Goal: Find specific page/section: Find specific page/section

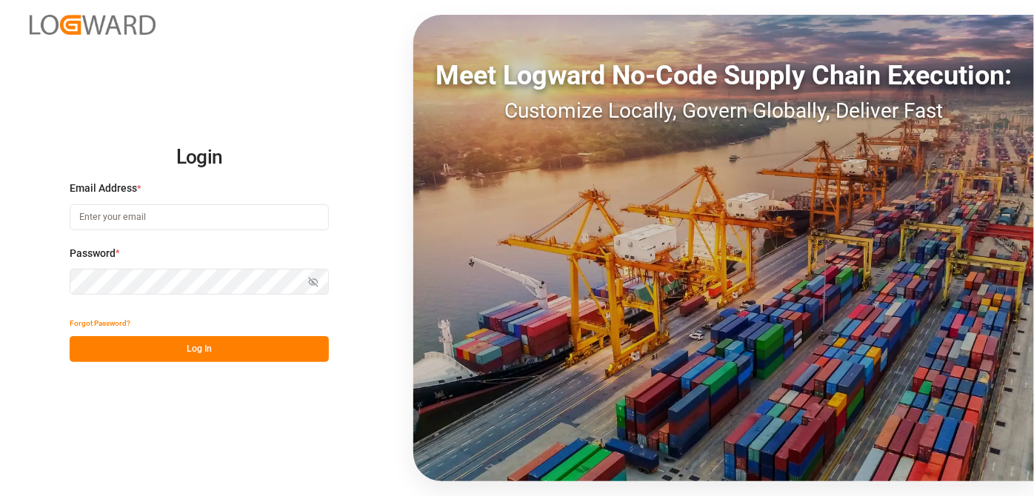
click at [185, 203] on div "Email Address *" at bounding box center [199, 213] width 259 height 65
click at [203, 216] on input at bounding box center [199, 217] width 259 height 26
type input "[EMAIL_ADDRESS][PERSON_NAME][DOMAIN_NAME]"
click at [301, 287] on button "Show password" at bounding box center [313, 282] width 31 height 26
click at [302, 287] on button "Hide password" at bounding box center [313, 282] width 31 height 26
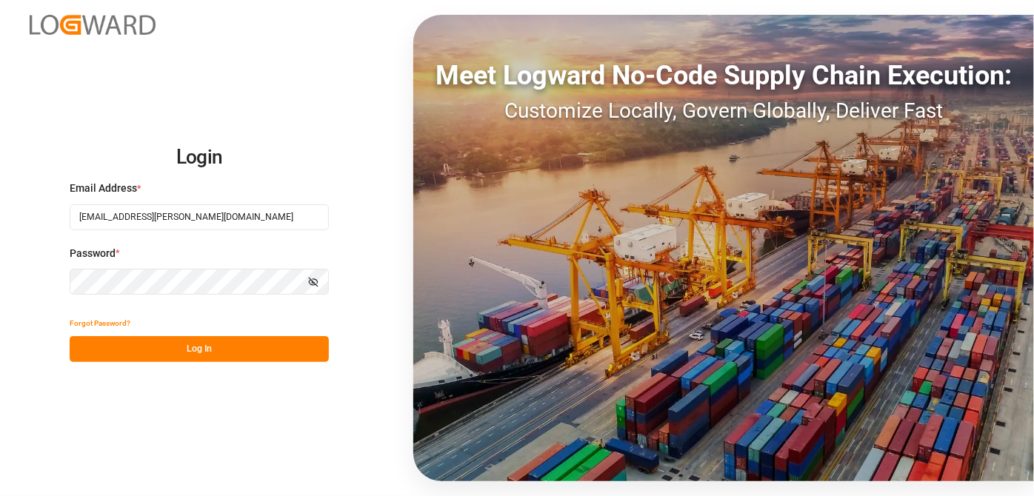
click at [273, 340] on button "Log In" at bounding box center [199, 349] width 259 height 26
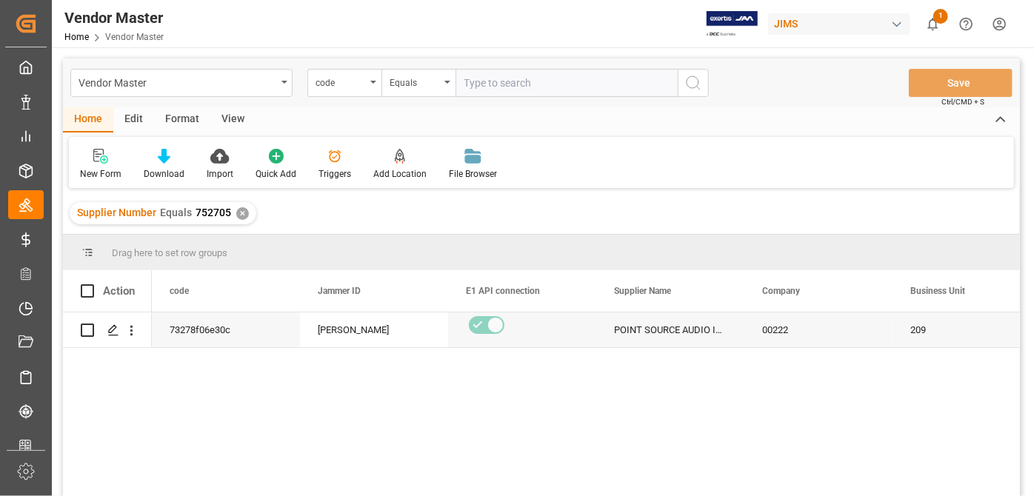
drag, startPoint x: 516, startPoint y: 87, endPoint x: 498, endPoint y: 88, distance: 17.8
click at [516, 86] on input "text" at bounding box center [567, 83] width 222 height 28
click at [371, 76] on div "code" at bounding box center [344, 83] width 74 height 28
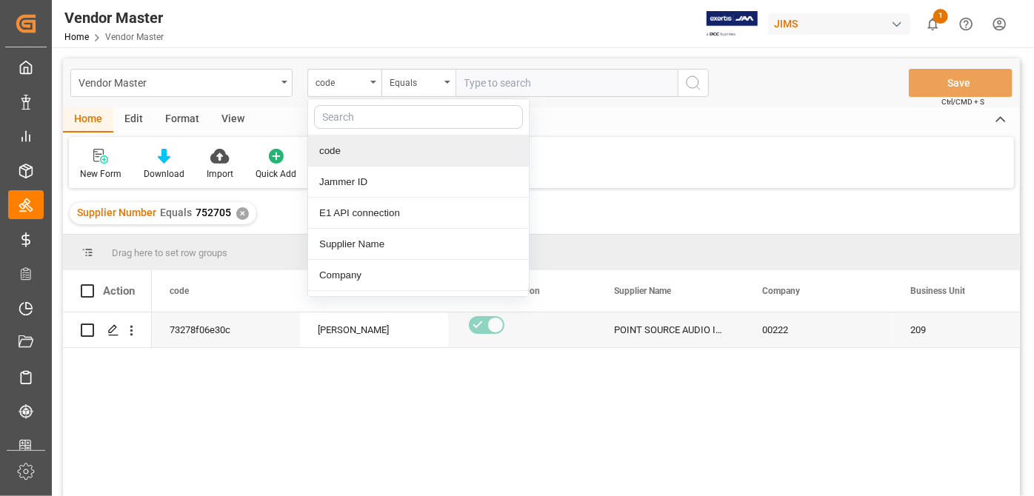
click at [406, 115] on input "text" at bounding box center [418, 117] width 209 height 24
type input "supplier n"
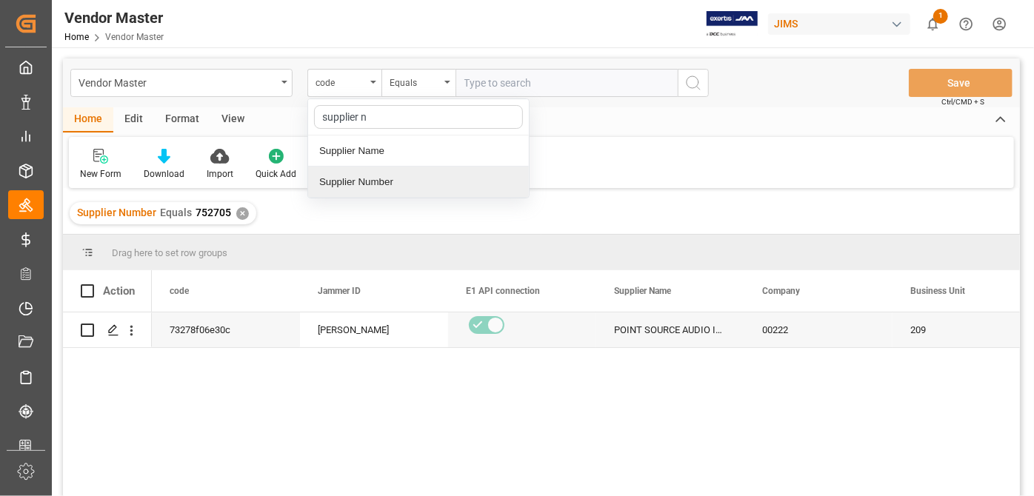
click at [430, 187] on div "Supplier Number" at bounding box center [418, 182] width 221 height 31
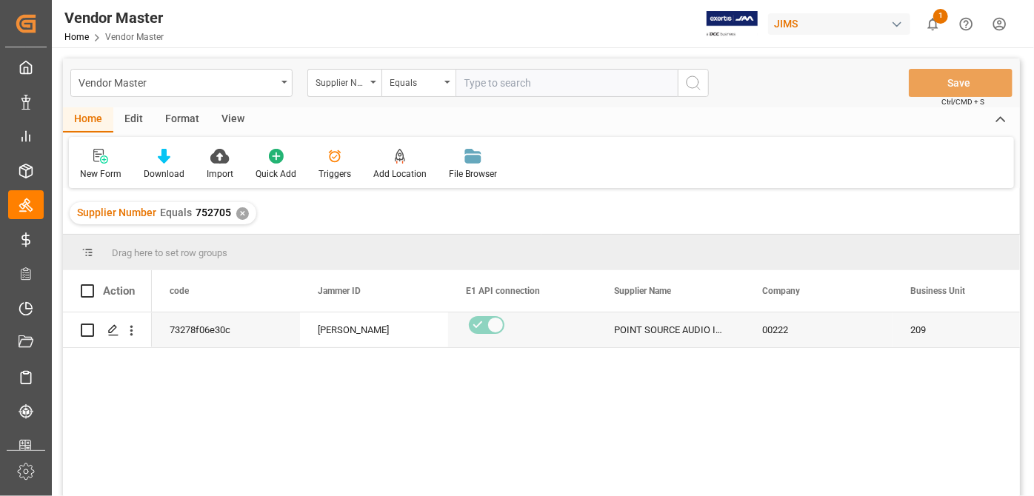
click at [241, 217] on div "✕" at bounding box center [242, 213] width 13 height 13
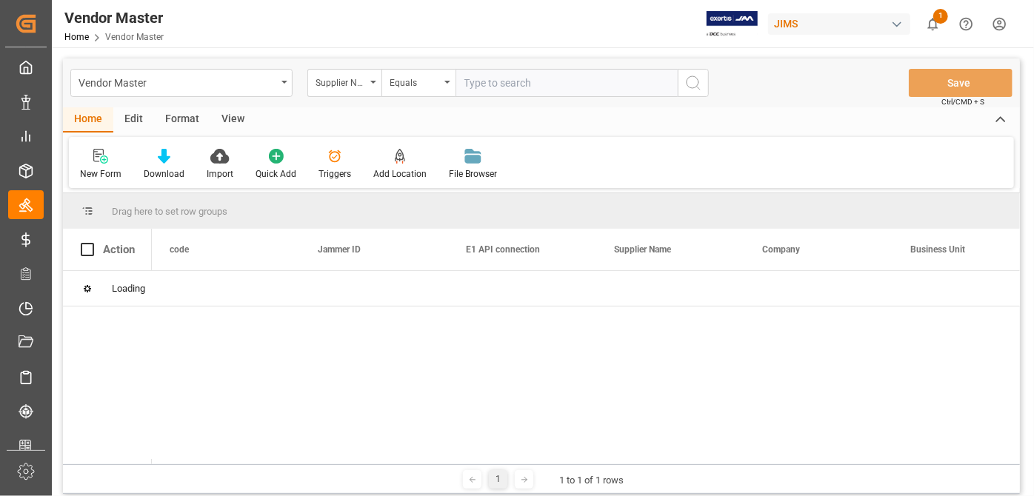
click at [551, 90] on input "text" at bounding box center [567, 83] width 222 height 28
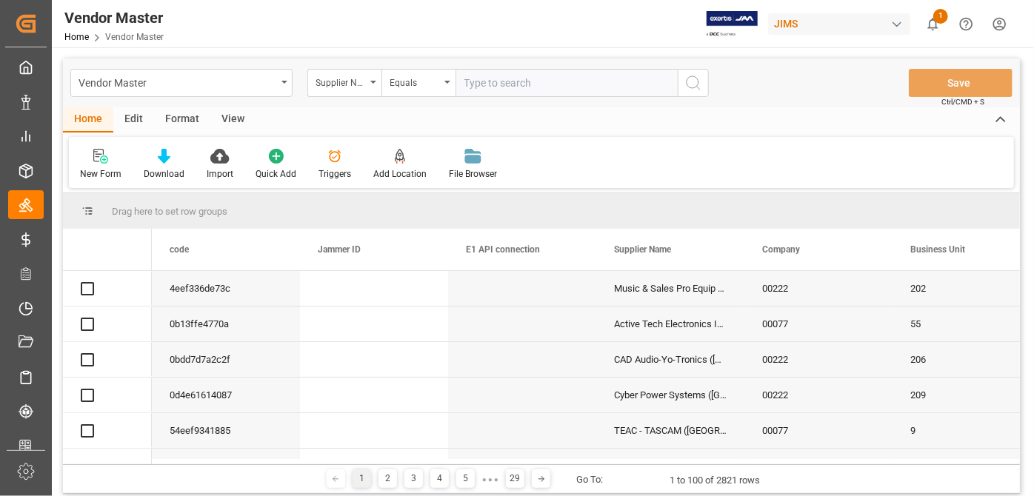
paste input "727309"
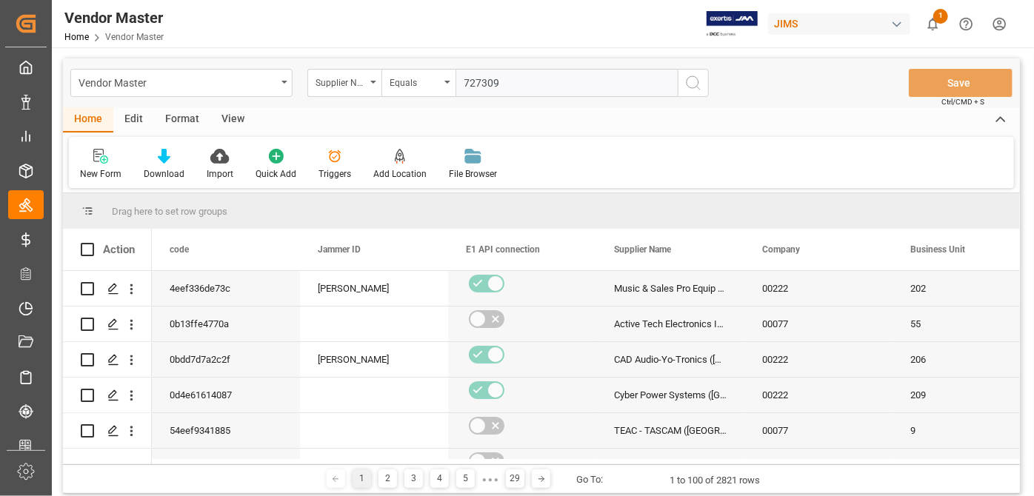
type input "727309"
click at [693, 95] on button "search button" at bounding box center [693, 83] width 31 height 28
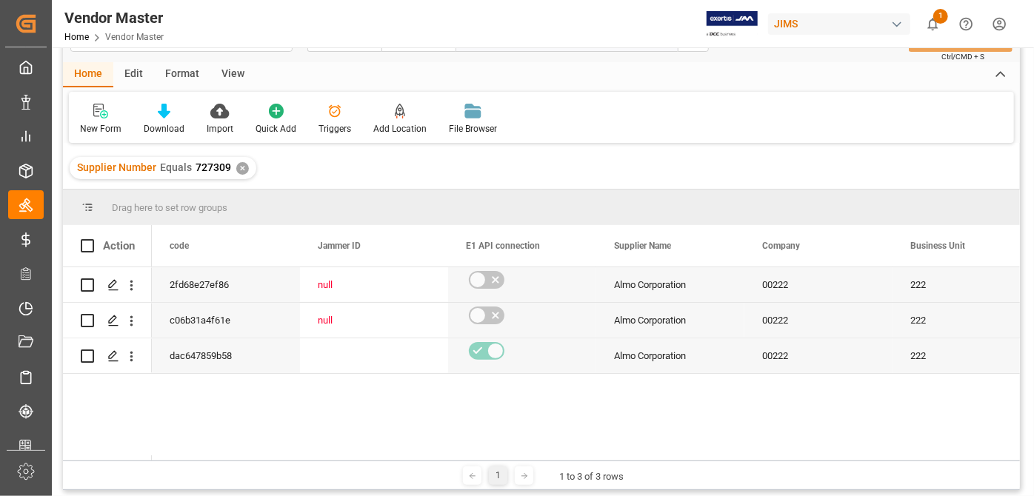
scroll to position [67, 0]
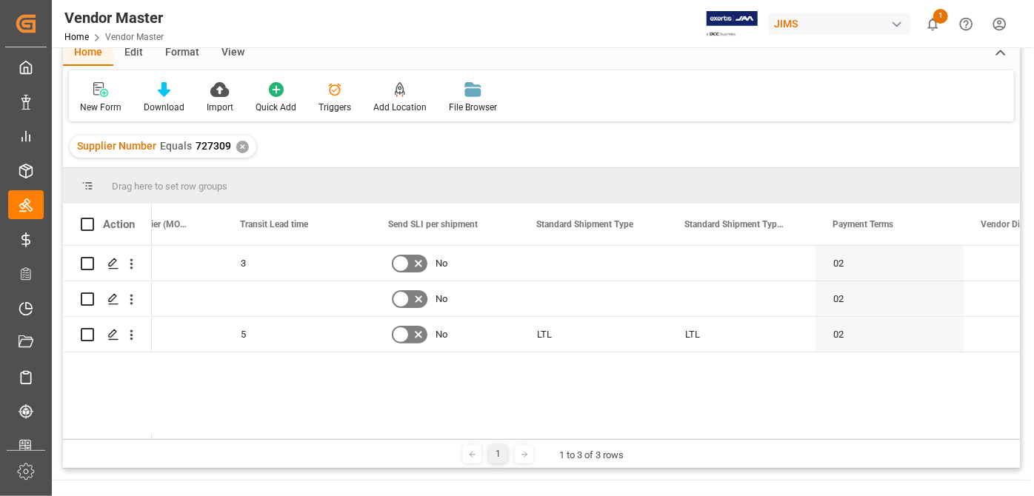
scroll to position [0, 0]
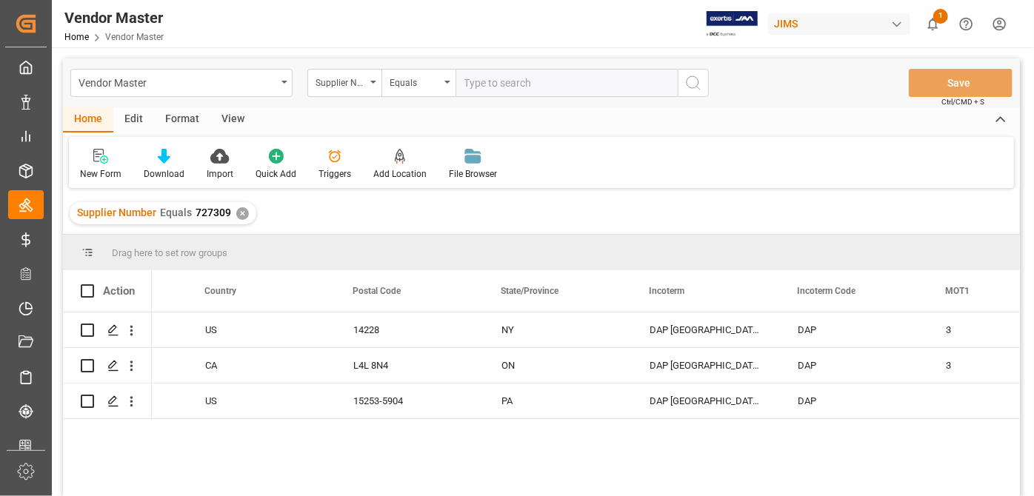
click at [567, 90] on input "text" at bounding box center [567, 83] width 222 height 28
paste input "752487"
type input "752487"
click at [241, 219] on div "✕" at bounding box center [242, 213] width 13 height 13
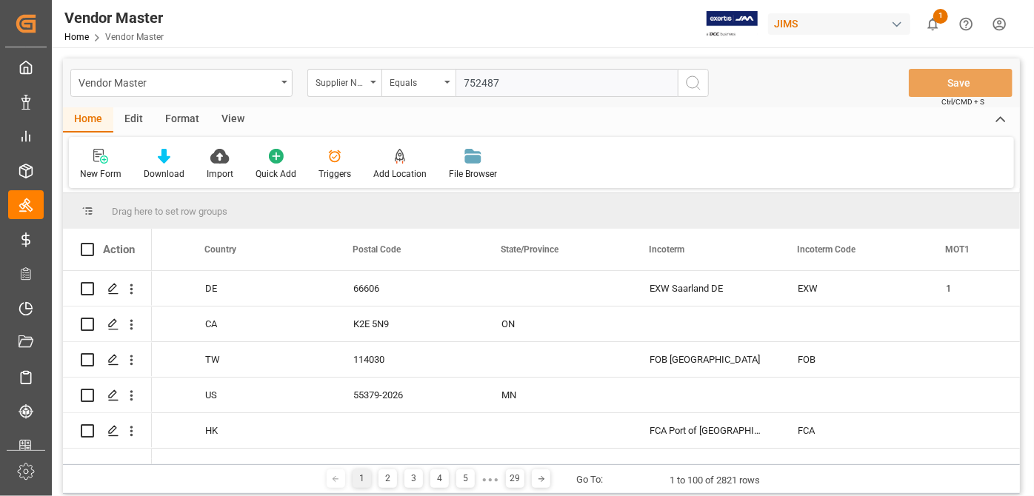
click at [701, 81] on icon "search button" at bounding box center [693, 83] width 18 height 18
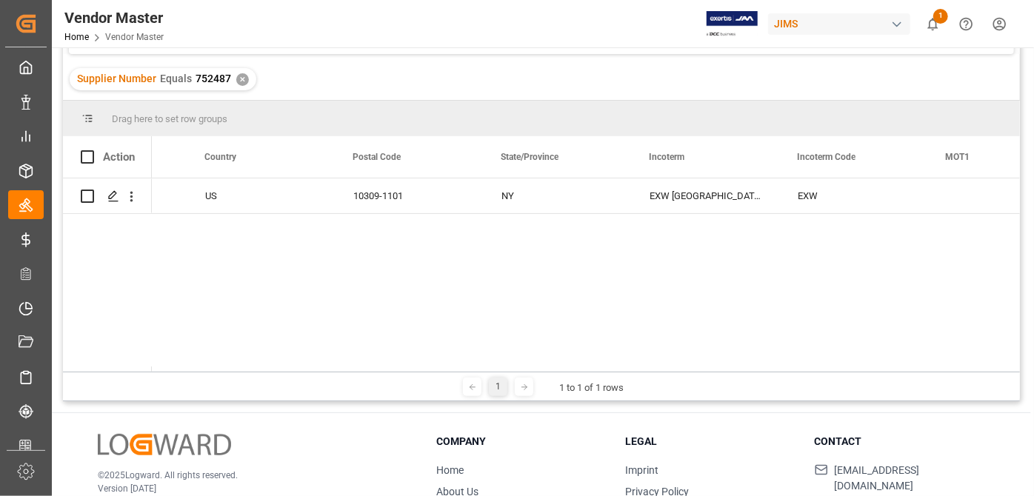
click at [504, 360] on div "[GEOGRAPHIC_DATA] [GEOGRAPHIC_DATA] 10309-1101 NY EXW [GEOGRAPHIC_DATA] [GEOGRA…" at bounding box center [586, 275] width 868 height 193
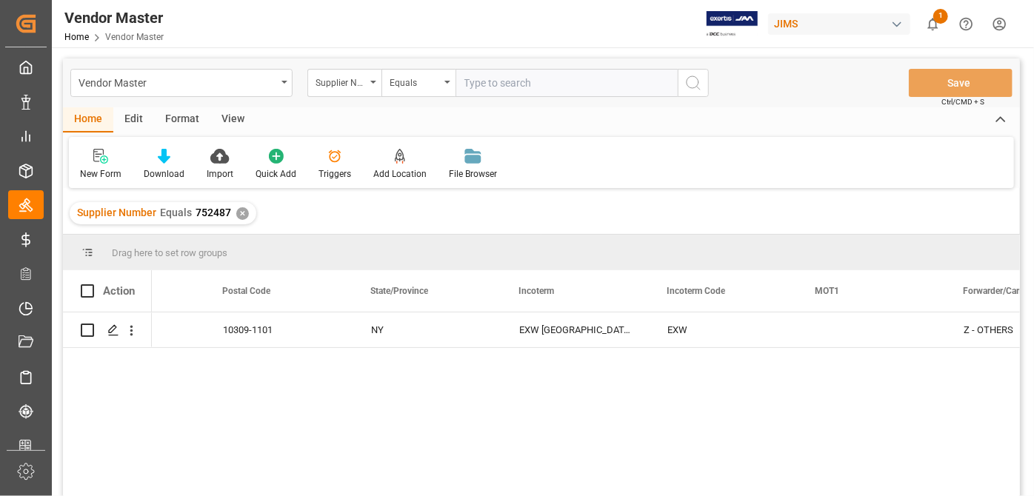
click at [570, 75] on input "text" at bounding box center [567, 83] width 222 height 28
paste input "752493"
type input "752493"
click at [243, 221] on div "Supplier Number Equals 752487 ✕" at bounding box center [163, 213] width 187 height 22
click at [241, 216] on div "✕" at bounding box center [242, 213] width 13 height 13
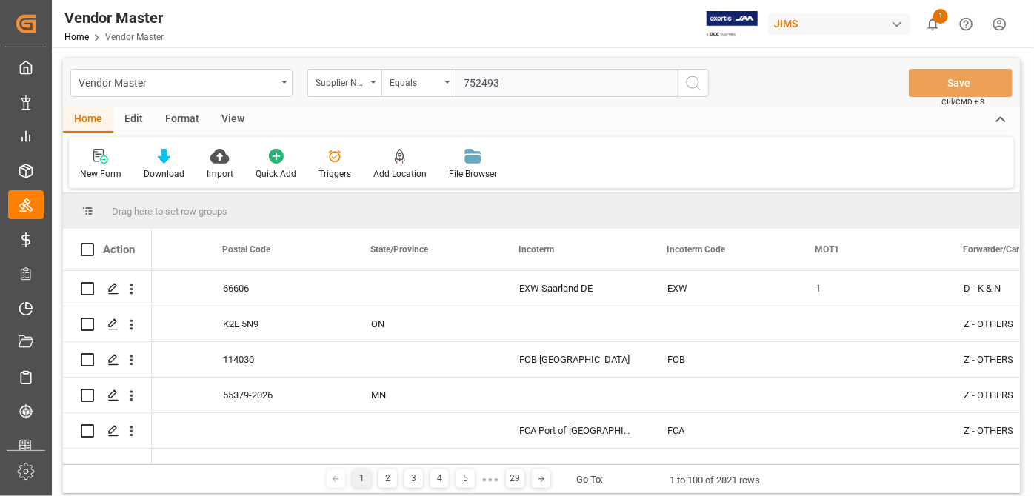
click at [699, 89] on icon "search button" at bounding box center [693, 83] width 18 height 18
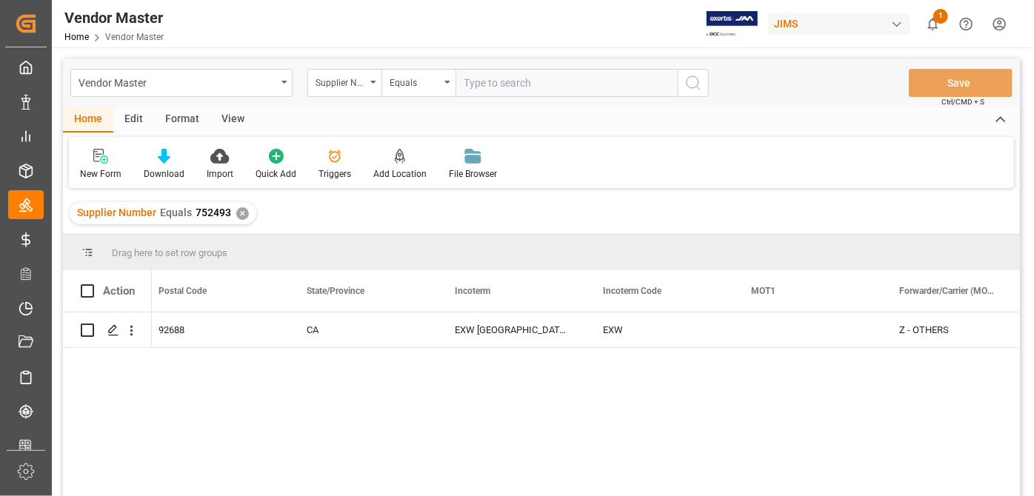
click at [558, 390] on div "US 92688 CA EXW [GEOGRAPHIC_DATA] [GEOGRAPHIC_DATA] [GEOGRAPHIC_DATA] EXW Z - O…" at bounding box center [586, 409] width 868 height 193
